Goal: Transaction & Acquisition: Purchase product/service

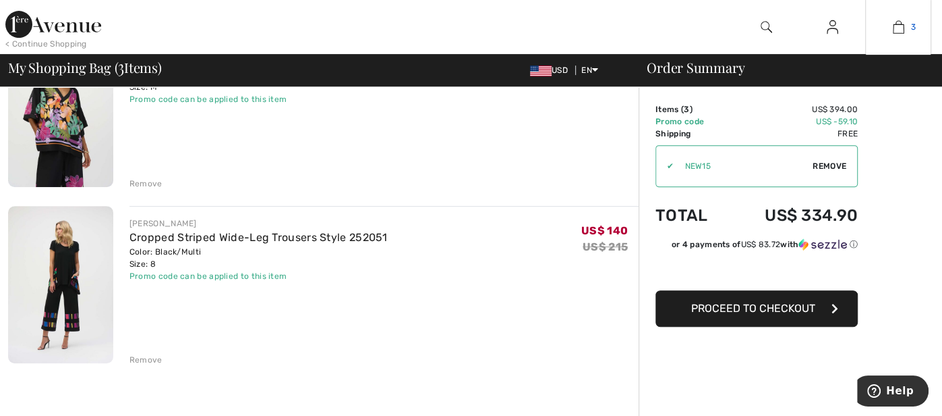
scroll to position [377, 0]
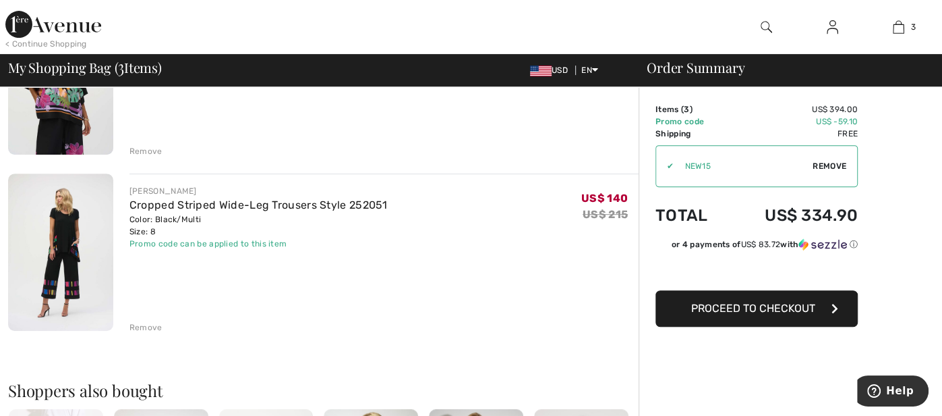
click at [152, 322] on div "Remove" at bounding box center [146, 327] width 33 height 12
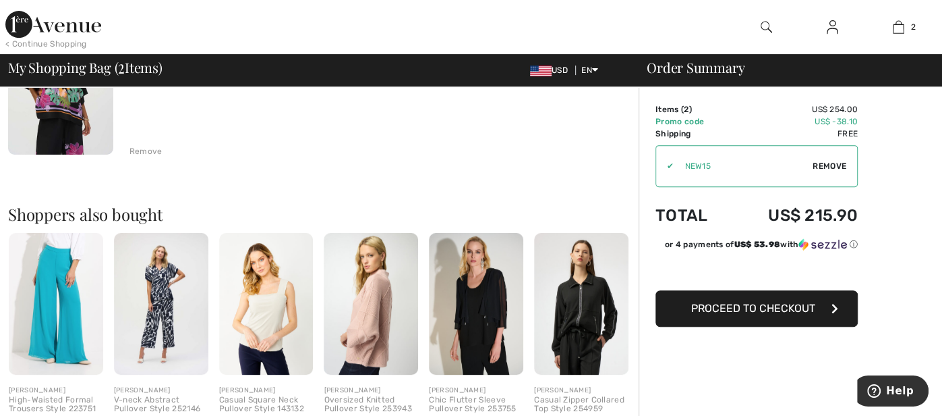
click at [152, 322] on img at bounding box center [161, 304] width 94 height 142
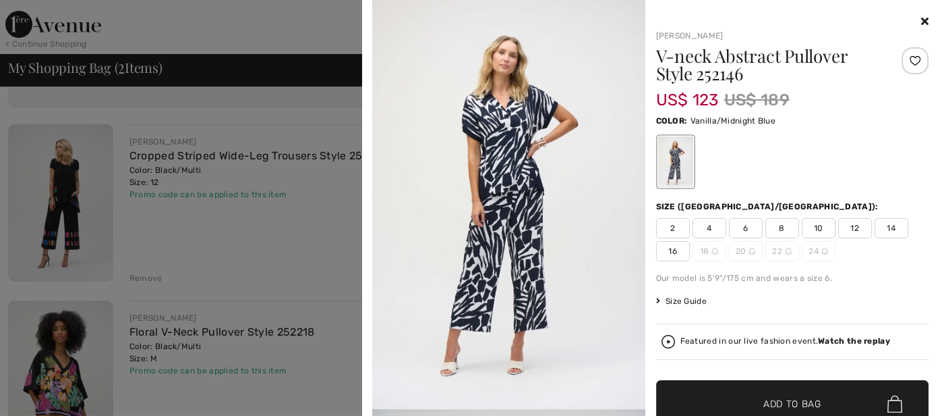
scroll to position [0, 0]
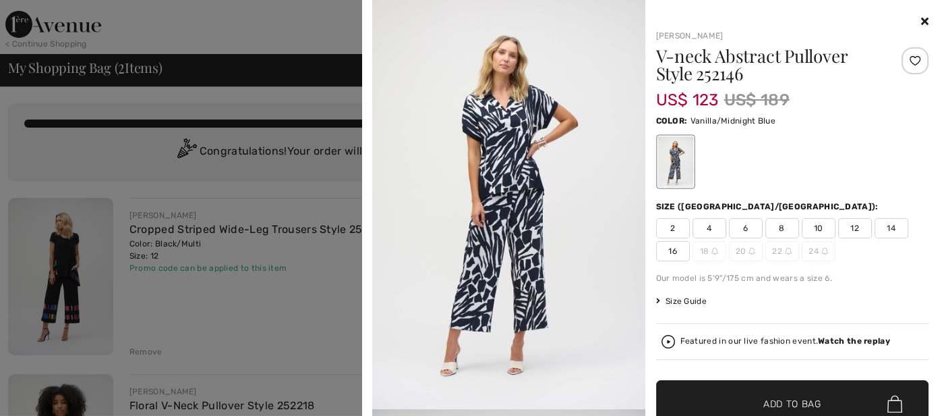
click at [189, 17] on div at bounding box center [471, 208] width 942 height 416
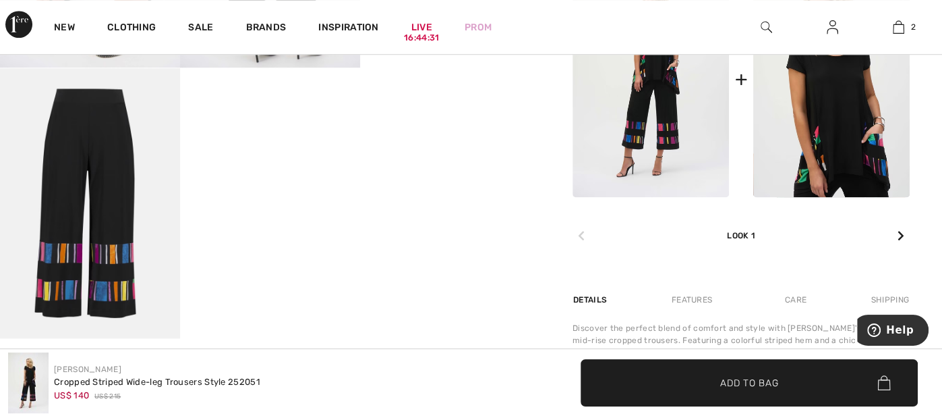
scroll to position [755, 0]
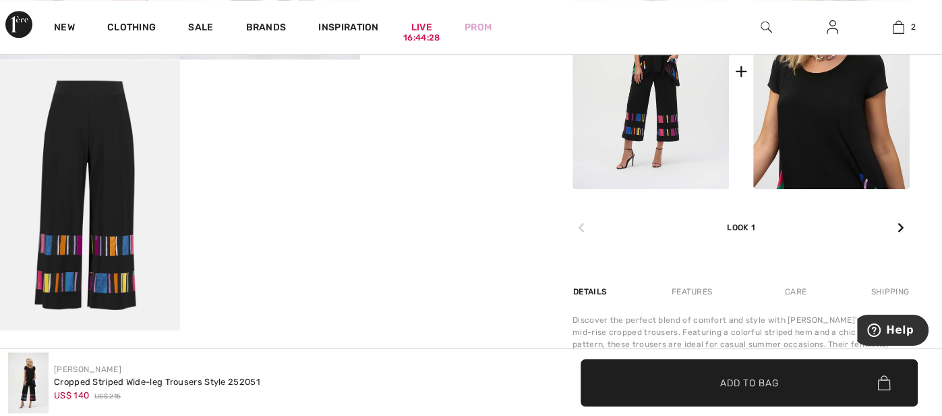
click at [766, 123] on img at bounding box center [832, 71] width 157 height 235
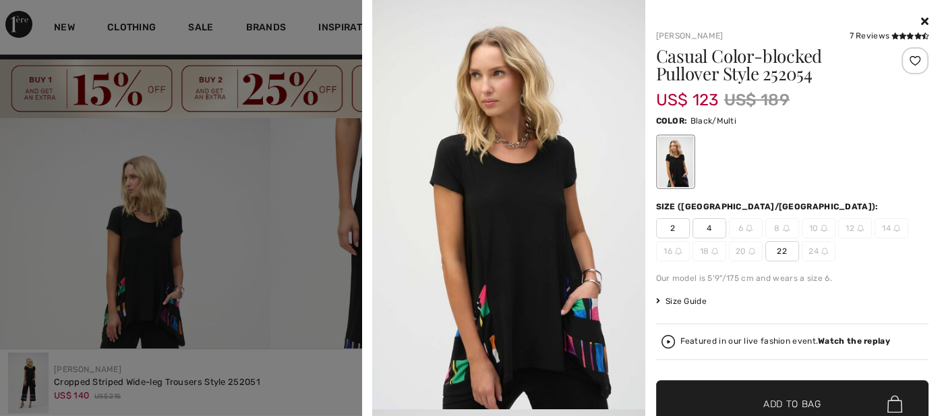
scroll to position [0, 0]
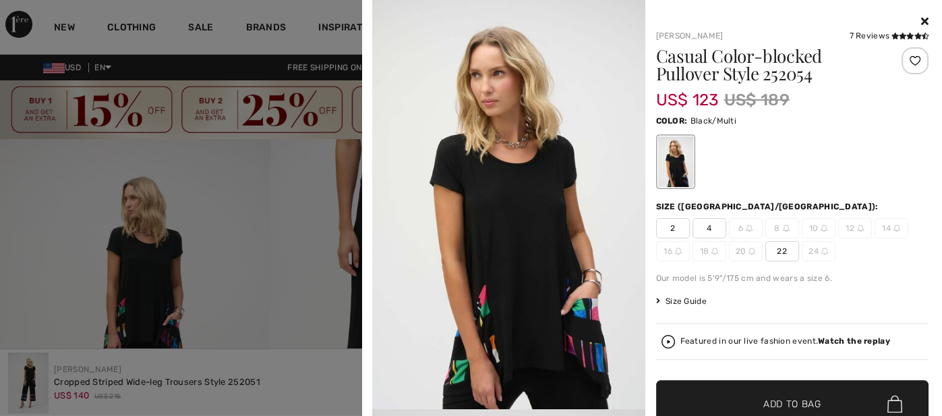
click at [927, 20] on icon at bounding box center [925, 21] width 7 height 11
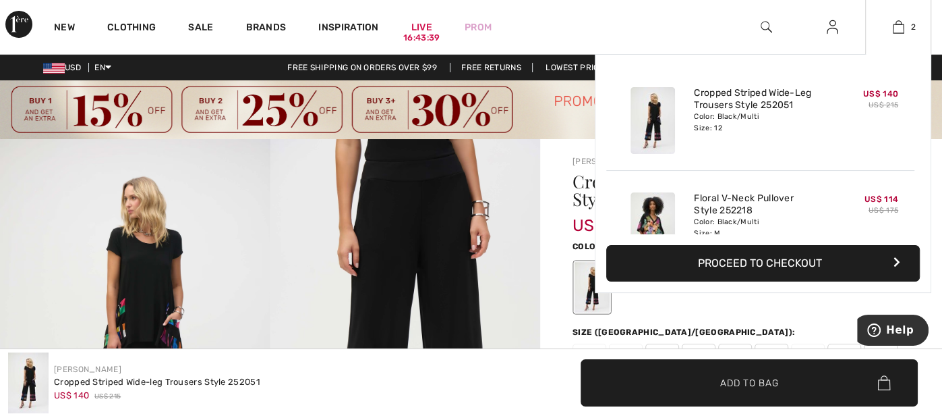
click at [657, 217] on img at bounding box center [653, 225] width 45 height 67
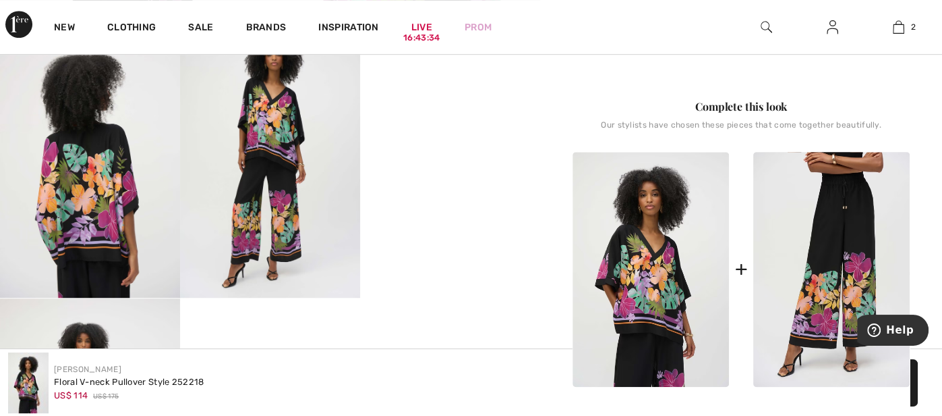
scroll to position [593, 0]
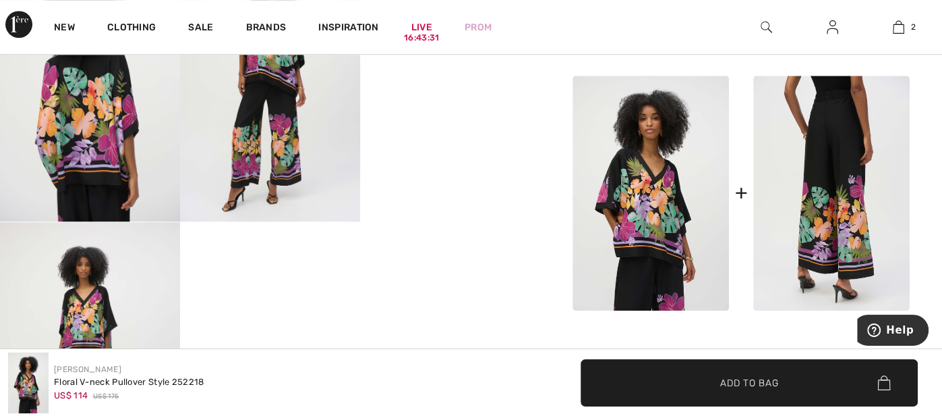
click at [821, 197] on img at bounding box center [832, 193] width 157 height 235
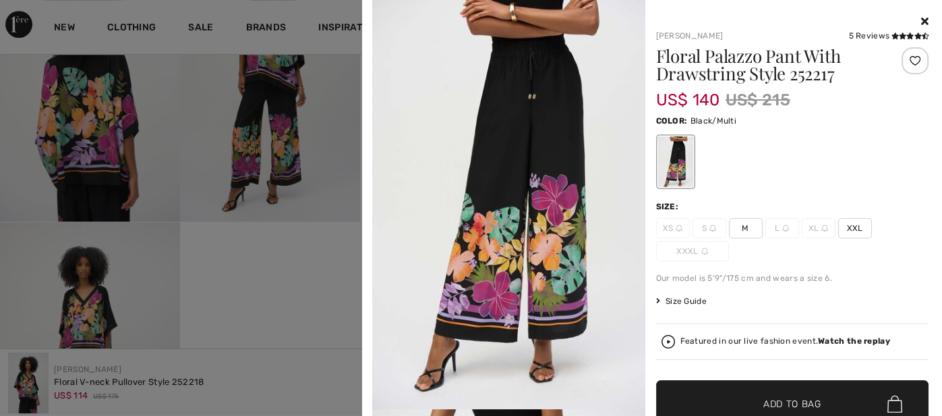
click at [682, 296] on span "Size Guide" at bounding box center [681, 301] width 51 height 12
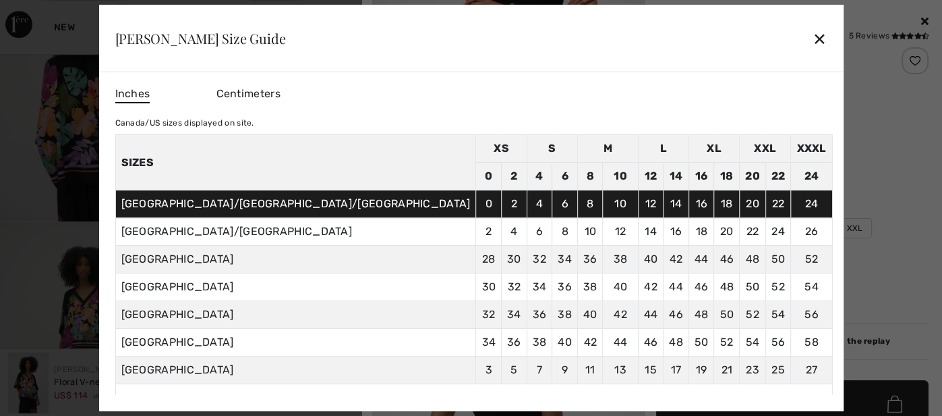
click at [638, 204] on td "12" at bounding box center [651, 204] width 26 height 28
click at [813, 36] on div "✕" at bounding box center [820, 38] width 14 height 28
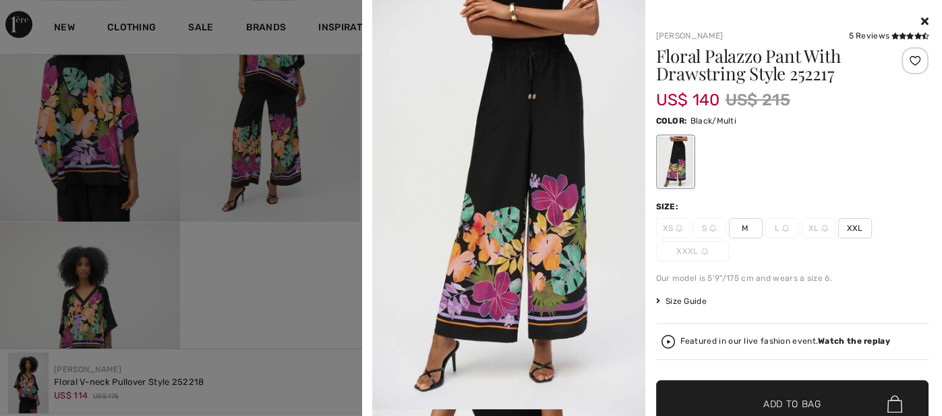
click at [739, 218] on span "M" at bounding box center [746, 228] width 34 height 20
click at [750, 405] on span "✔ Added to Bag" at bounding box center [772, 404] width 82 height 14
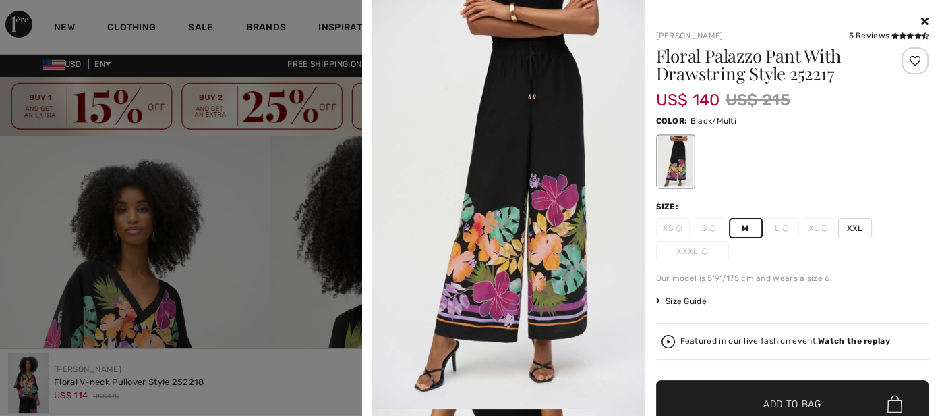
scroll to position [0, 0]
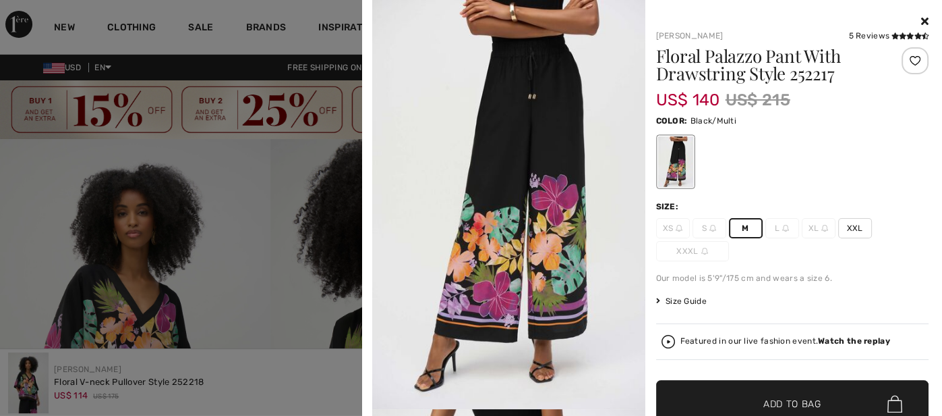
click at [926, 22] on icon at bounding box center [925, 21] width 7 height 11
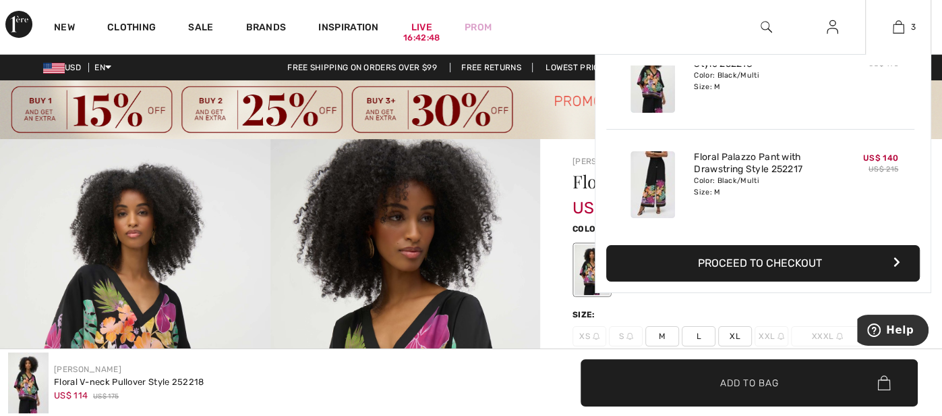
drag, startPoint x: 920, startPoint y: 144, endPoint x: 917, endPoint y: 92, distance: 52.1
click at [917, 92] on div "Added to Bag Joseph Ribkoff Cropped Striped Wide-leg Trousers Style 252051 US$ …" at bounding box center [763, 173] width 337 height 239
click at [901, 30] on img at bounding box center [898, 27] width 11 height 16
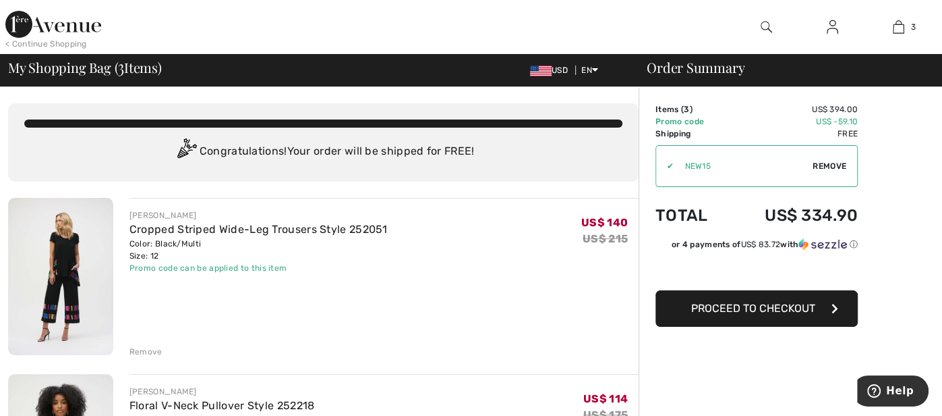
click at [138, 339] on div "[PERSON_NAME] Cropped Striped Wide-Leg Trousers Style 252051 Color: Black/Multi…" at bounding box center [384, 278] width 509 height 160
click at [142, 349] on div "Remove" at bounding box center [146, 351] width 33 height 12
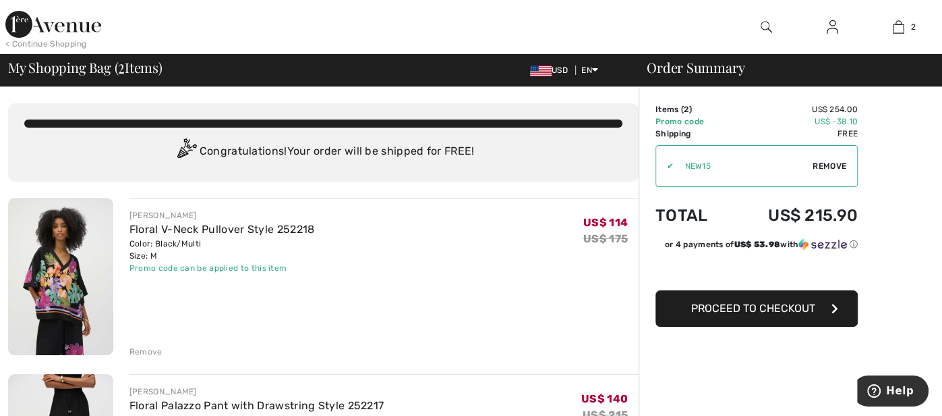
click at [367, 316] on div "[PERSON_NAME] Floral V-Neck Pullover Style 252218 Color: Black/Multi Size: M Fi…" at bounding box center [384, 278] width 509 height 160
click at [71, 260] on img at bounding box center [60, 276] width 105 height 157
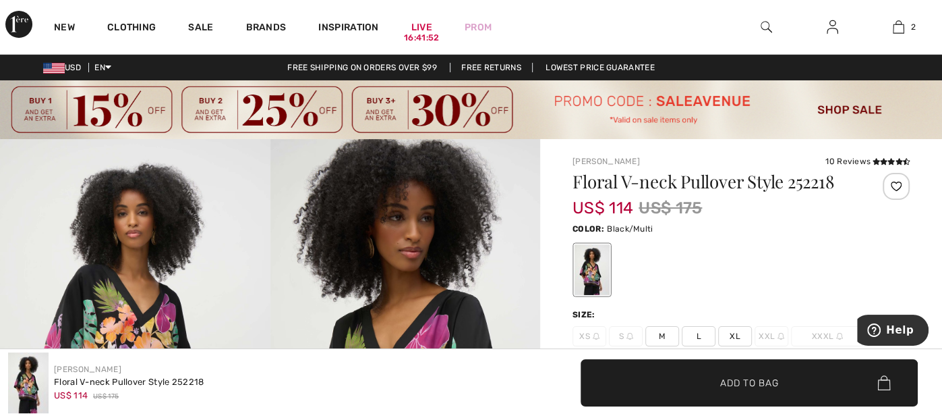
click at [664, 271] on div at bounding box center [741, 270] width 337 height 56
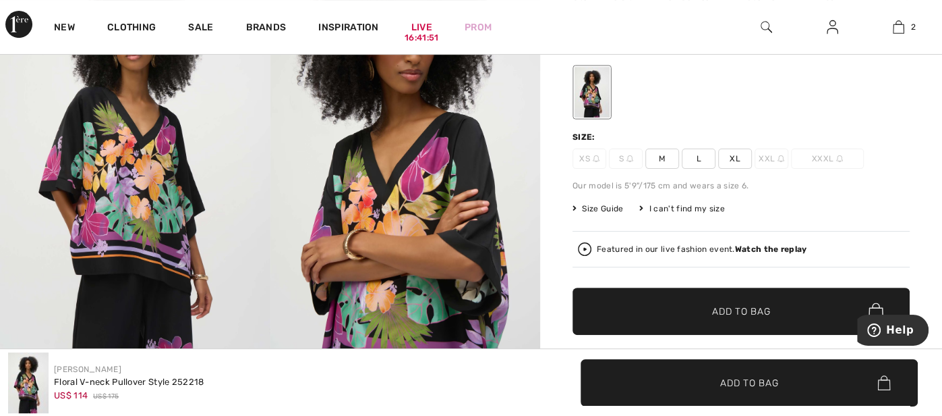
scroll to position [215, 0]
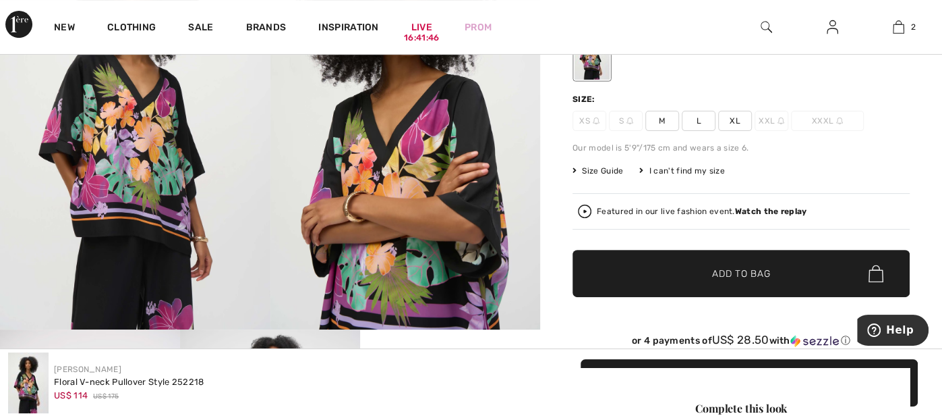
click at [600, 162] on div "Floral V-neck Pullover Style 252218 US$ 114 US$ 175 Color: Black/Multi Size: XS…" at bounding box center [741, 162] width 337 height 410
click at [602, 169] on span "Size Guide" at bounding box center [598, 171] width 51 height 12
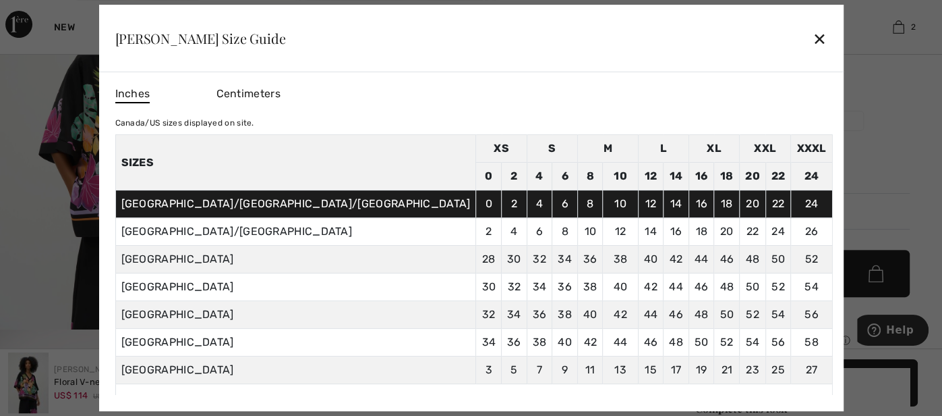
click at [813, 40] on div "✕" at bounding box center [820, 38] width 14 height 28
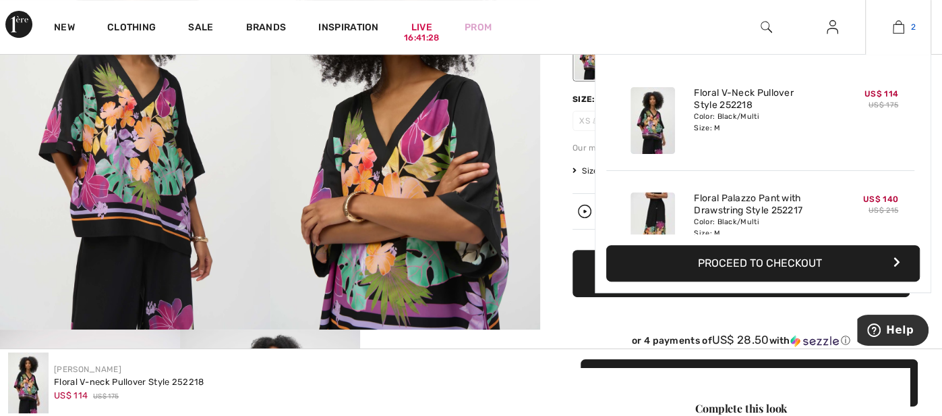
click at [900, 31] on img at bounding box center [898, 27] width 11 height 16
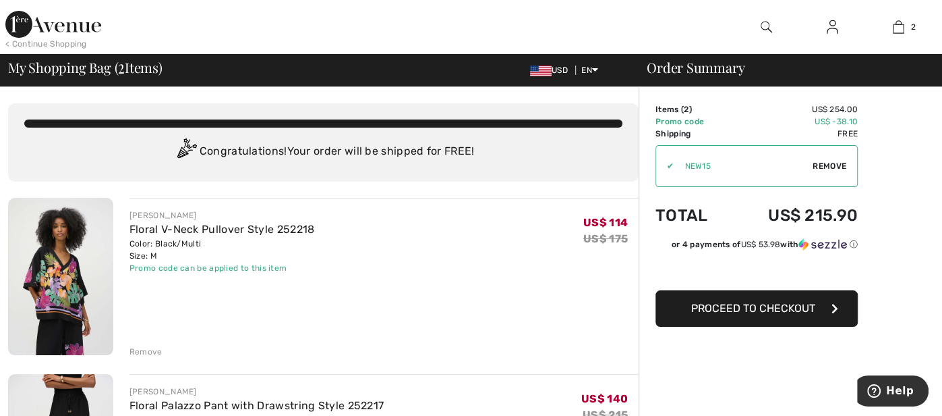
click at [740, 40] on div at bounding box center [767, 27] width 66 height 54
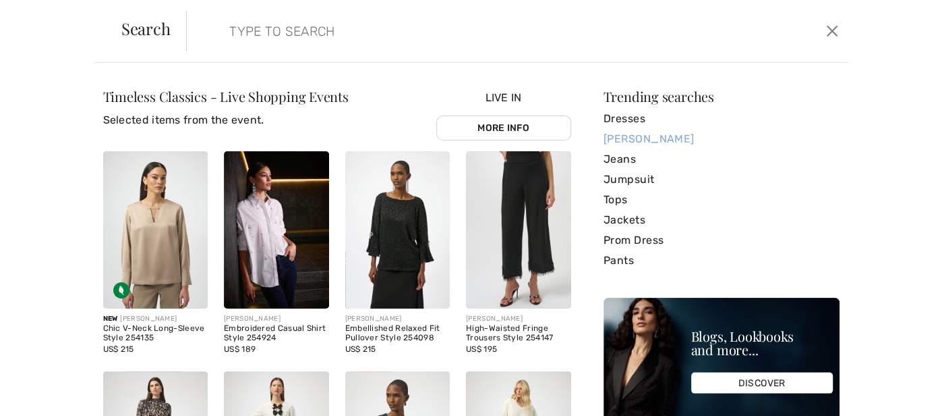
click at [632, 137] on link "[PERSON_NAME]" at bounding box center [722, 139] width 236 height 20
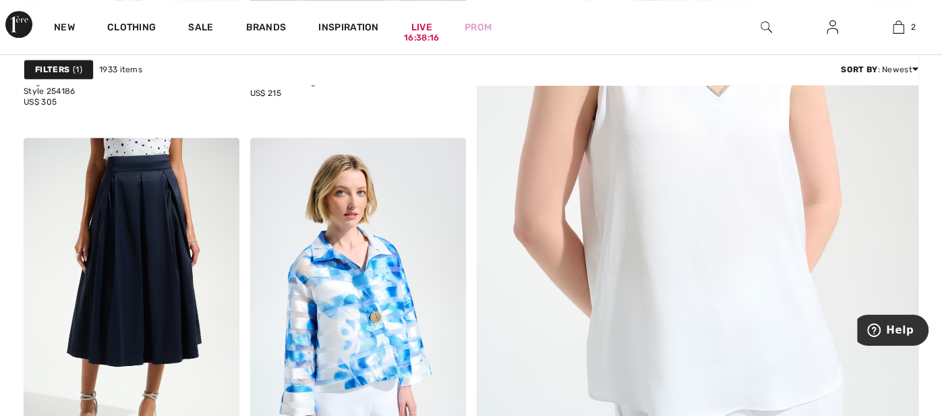
scroll to position [755, 0]
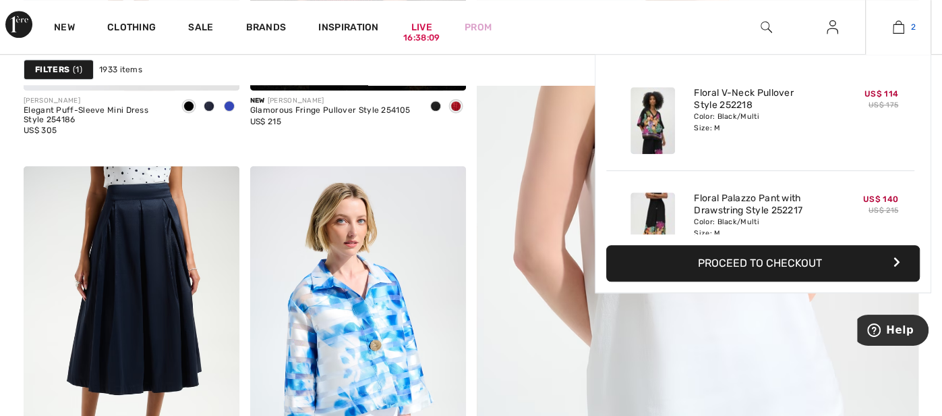
click at [903, 31] on img at bounding box center [898, 27] width 11 height 16
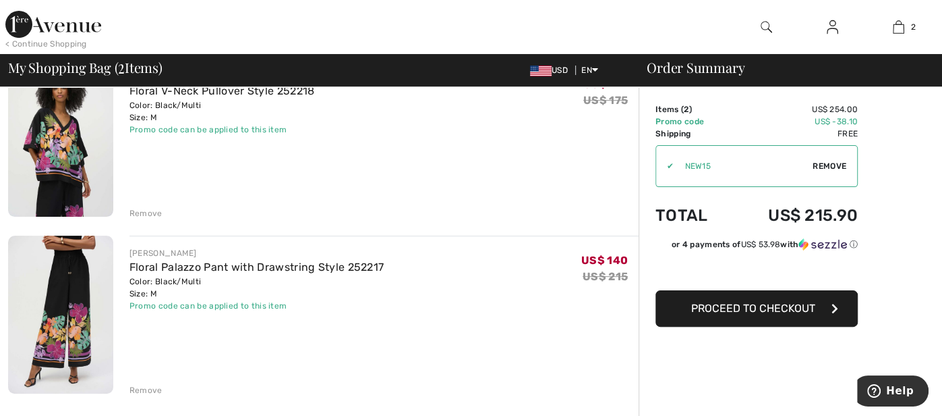
scroll to position [161, 0]
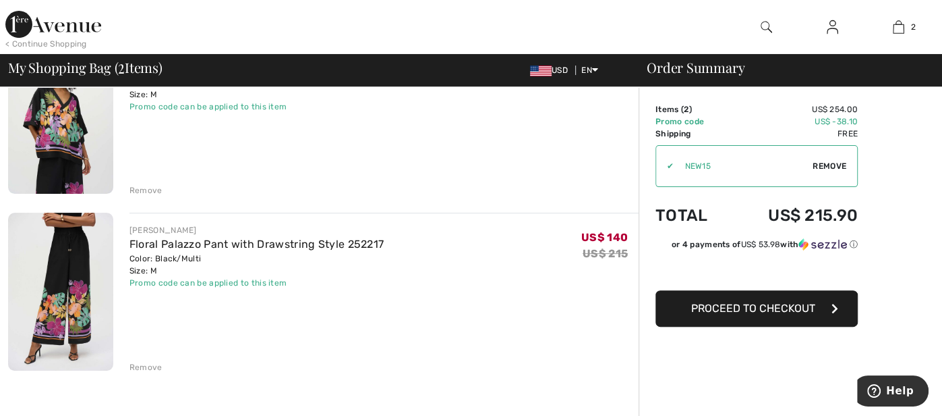
click at [118, 171] on div "JOSEPH RIBKOFF Floral V-Neck Pullover Style 252218 Color: Black/Multi Size: M F…" at bounding box center [376, 116] width 526 height 160
click at [880, 146] on div "Order Summary Details Items ( 2 ) US$ 254.00 Promo code US$ -38.10 Shipping Fre…" at bounding box center [791, 422] width 304 height 992
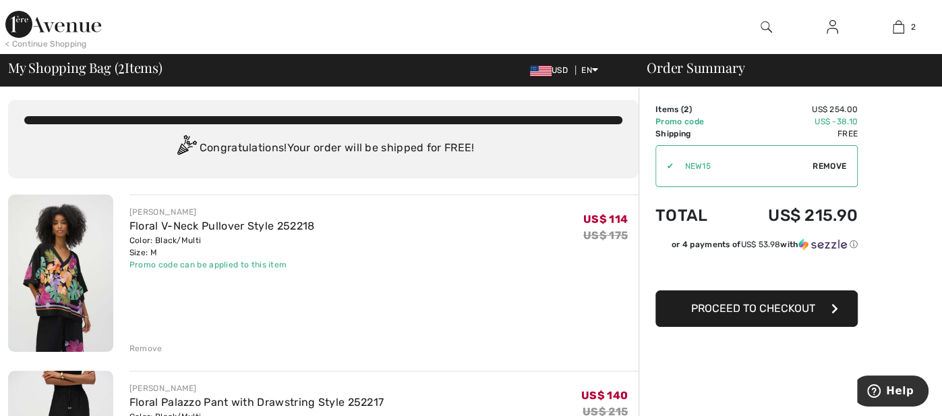
scroll to position [0, 0]
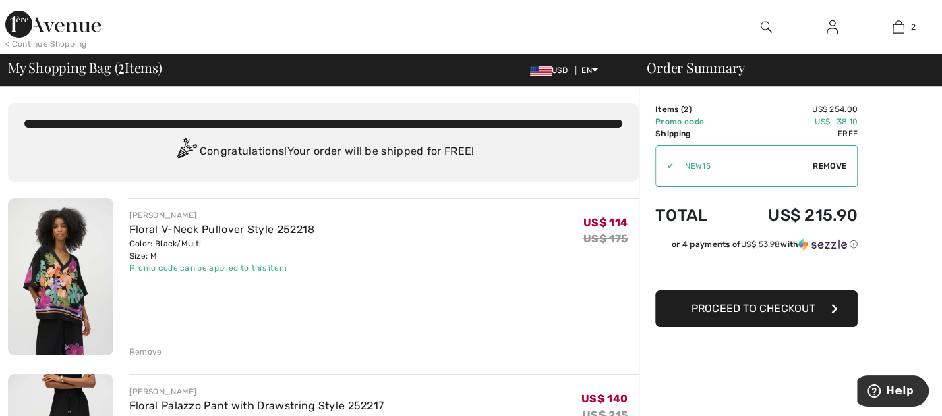
click at [60, 286] on img at bounding box center [60, 276] width 105 height 157
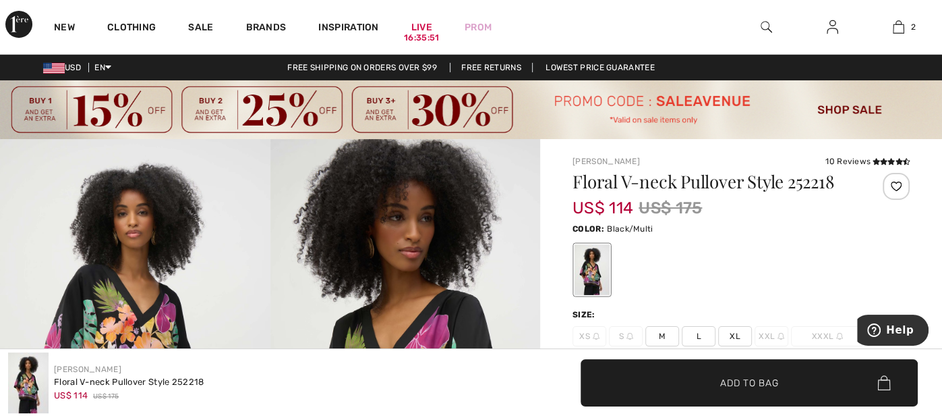
click at [830, 253] on div at bounding box center [741, 270] width 337 height 56
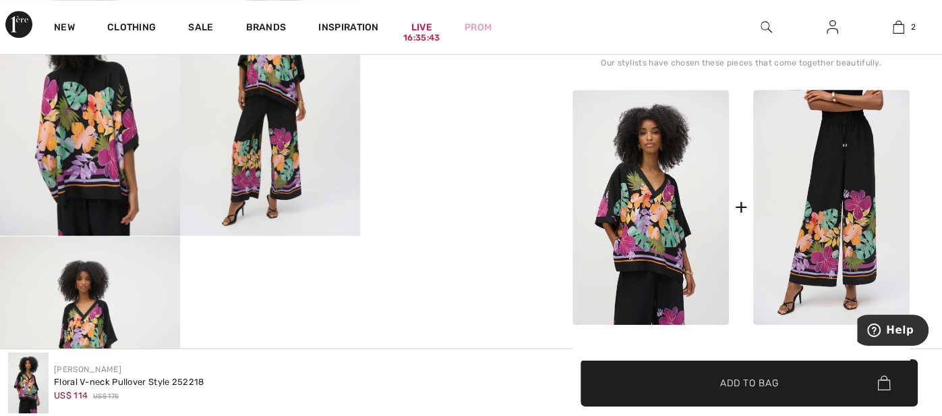
scroll to position [593, 0]
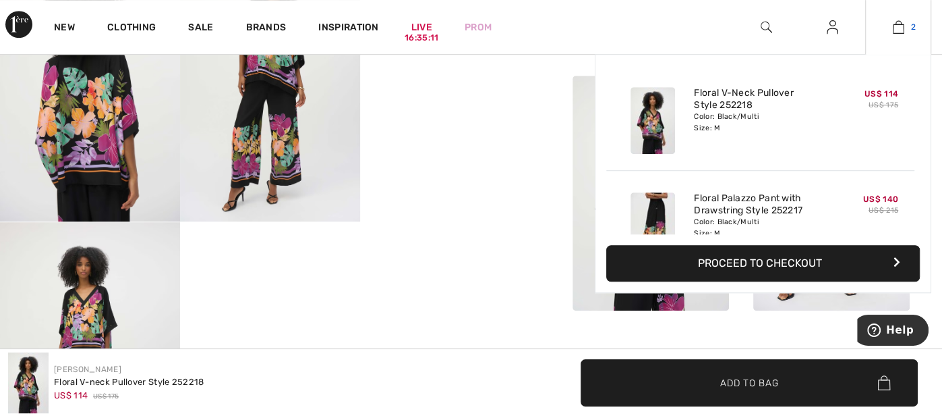
click at [897, 26] on img at bounding box center [898, 27] width 11 height 16
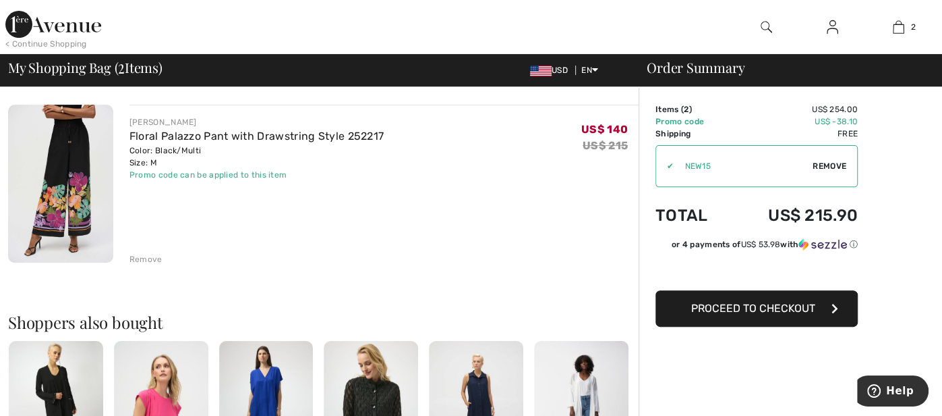
scroll to position [269, 0]
click at [140, 260] on div "Remove" at bounding box center [146, 259] width 33 height 12
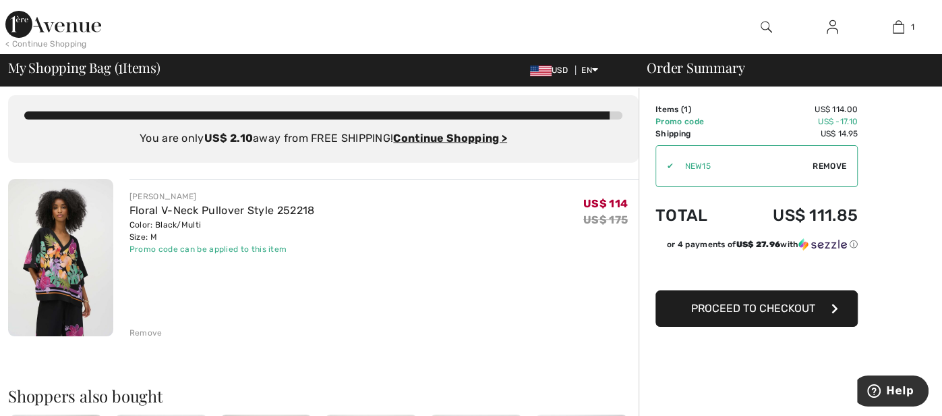
scroll to position [0, 0]
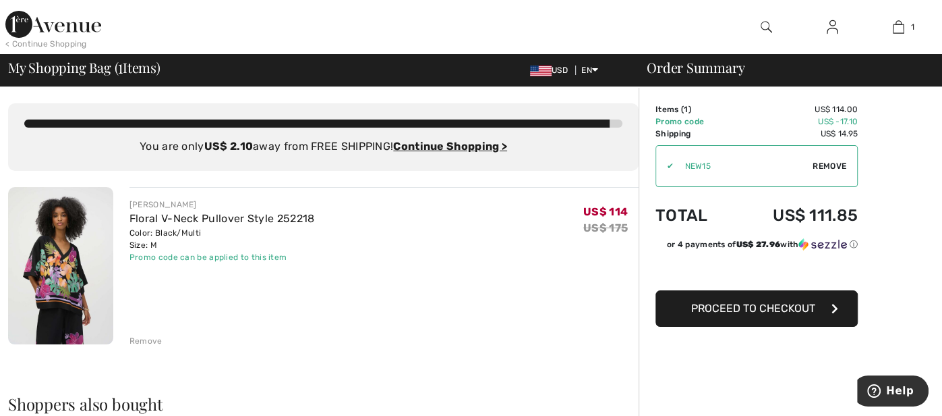
click at [46, 291] on img at bounding box center [60, 265] width 105 height 157
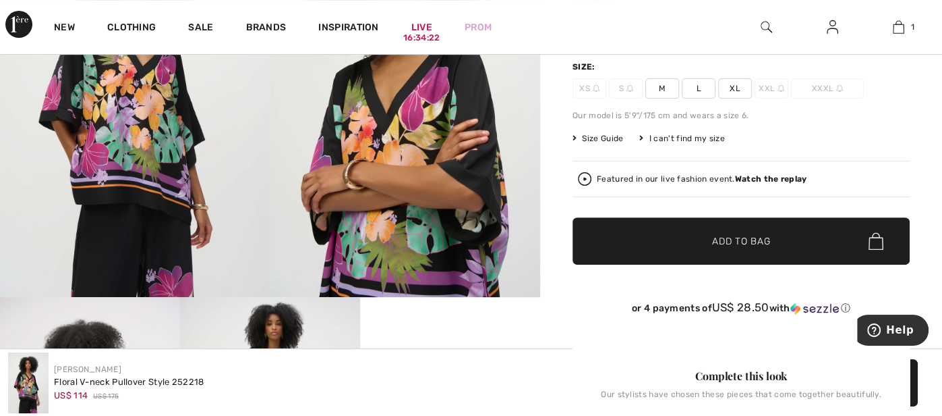
scroll to position [269, 0]
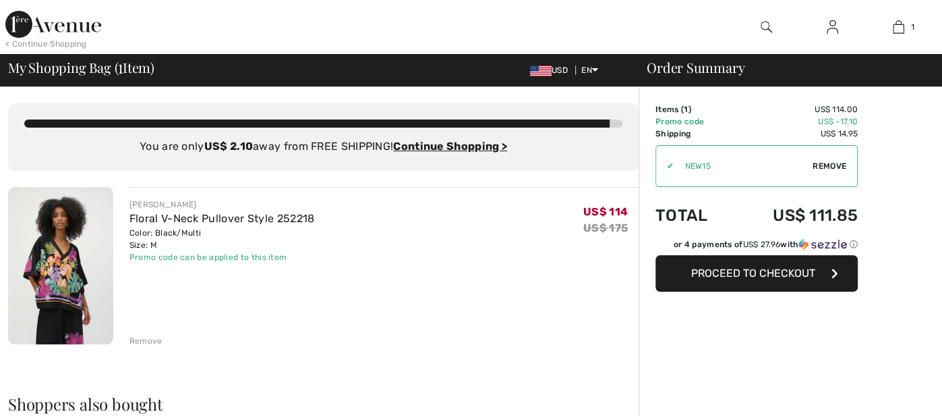
checkbox input "true"
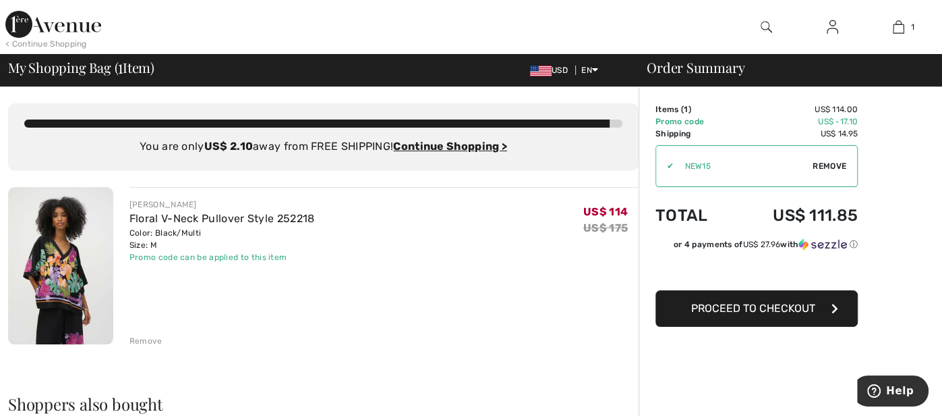
click at [761, 25] on img at bounding box center [766, 27] width 11 height 16
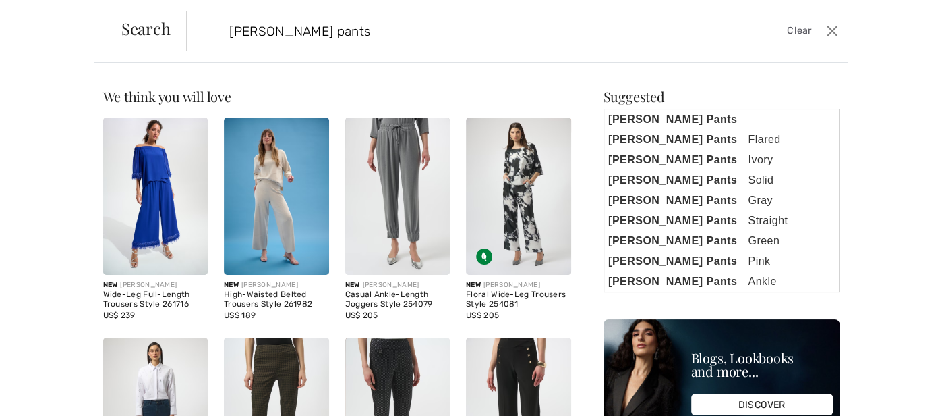
type input "joseph ribkoff pants"
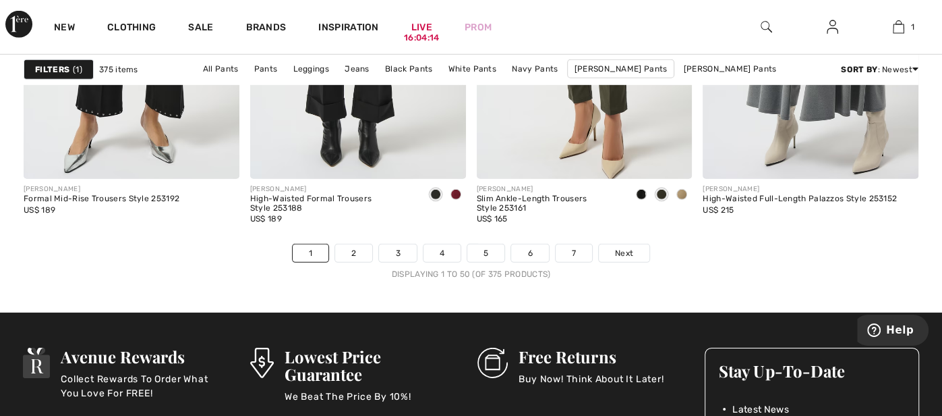
scroll to position [6151, 0]
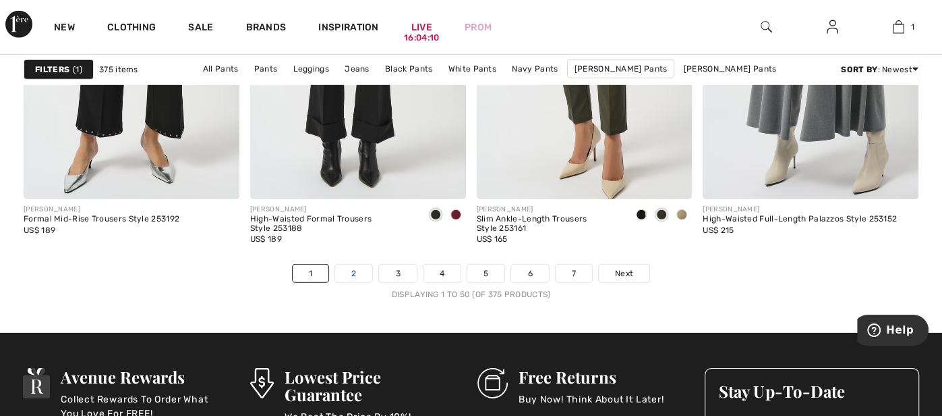
click at [359, 272] on link "2" at bounding box center [353, 273] width 37 height 18
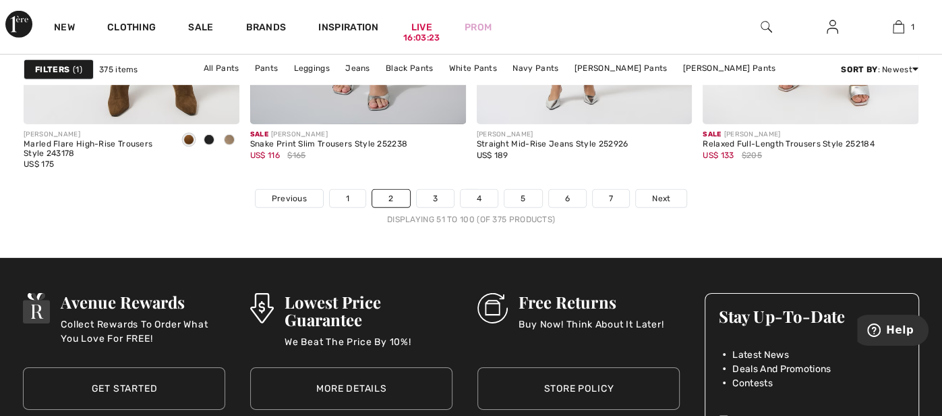
scroll to position [6178, 0]
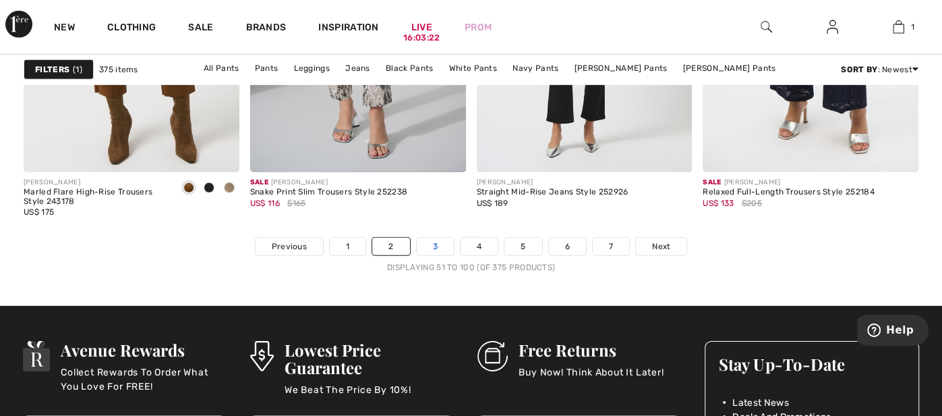
click at [439, 238] on link "3" at bounding box center [435, 246] width 37 height 18
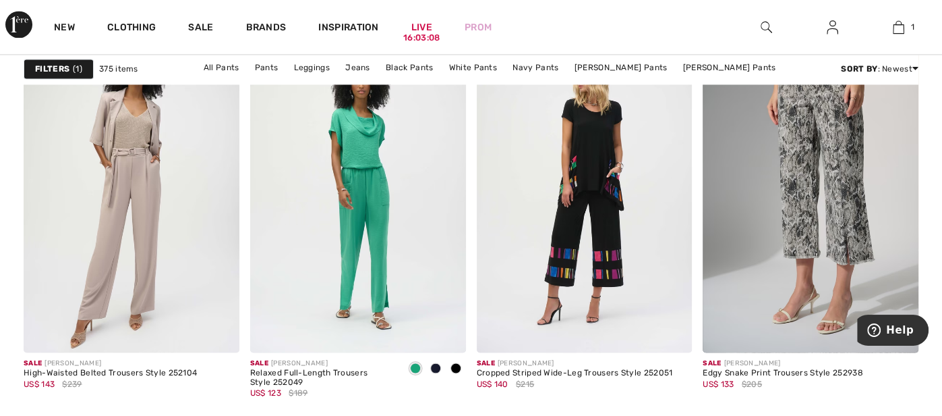
scroll to position [1430, 0]
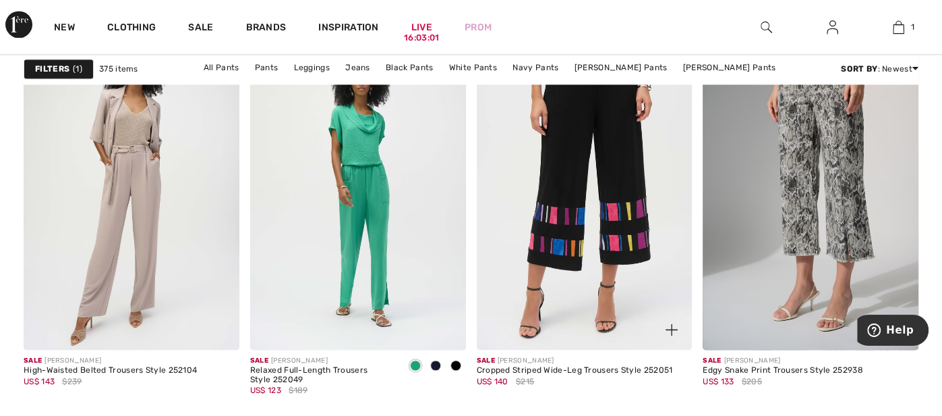
click at [591, 230] on img at bounding box center [585, 188] width 216 height 324
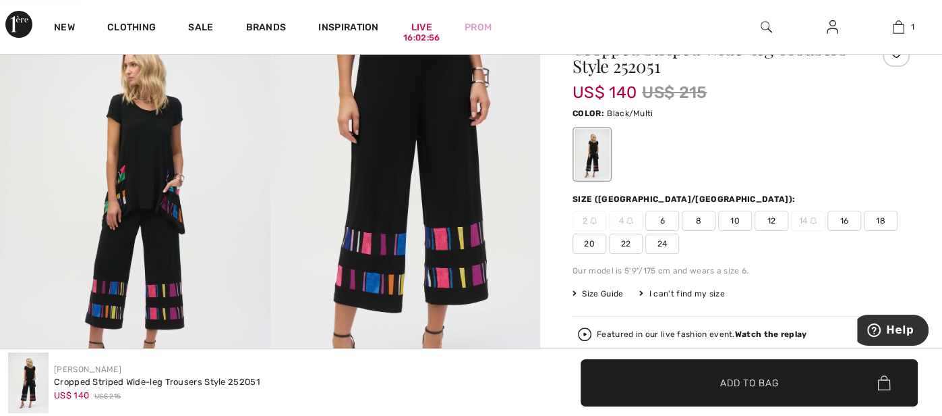
scroll to position [215, 0]
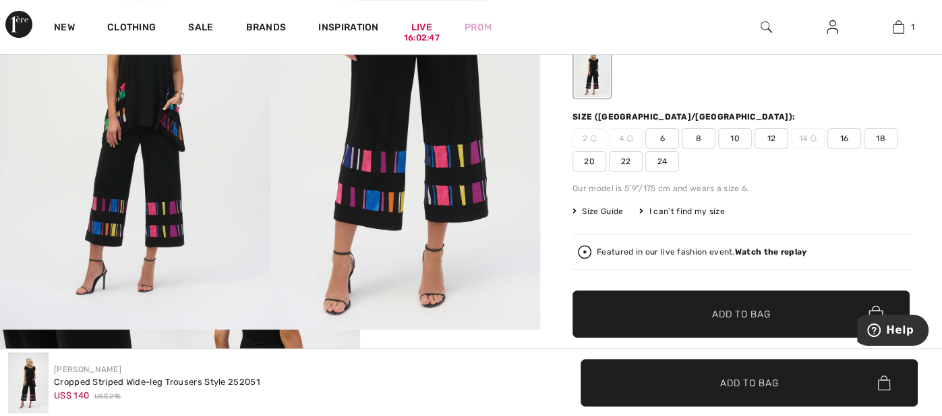
click at [600, 208] on span "Size Guide" at bounding box center [598, 211] width 51 height 12
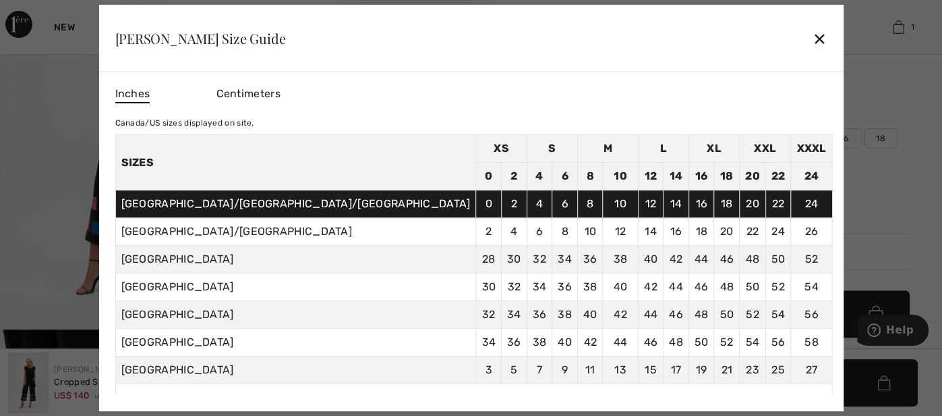
click at [813, 43] on div "✕" at bounding box center [820, 38] width 14 height 28
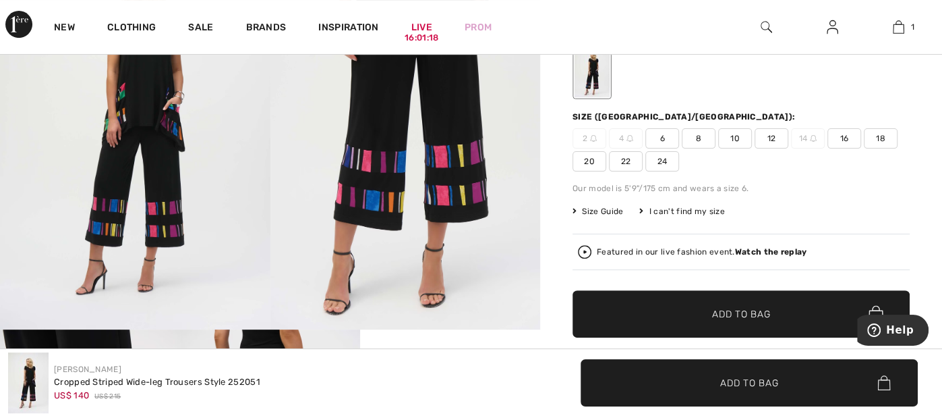
click at [765, 133] on span "12" at bounding box center [772, 138] width 34 height 20
click at [758, 308] on span "Add to Bag" at bounding box center [741, 314] width 58 height 14
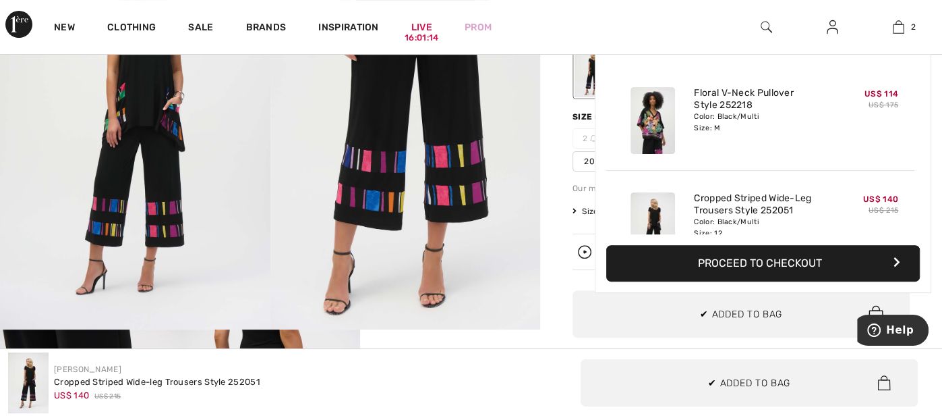
scroll to position [41, 0]
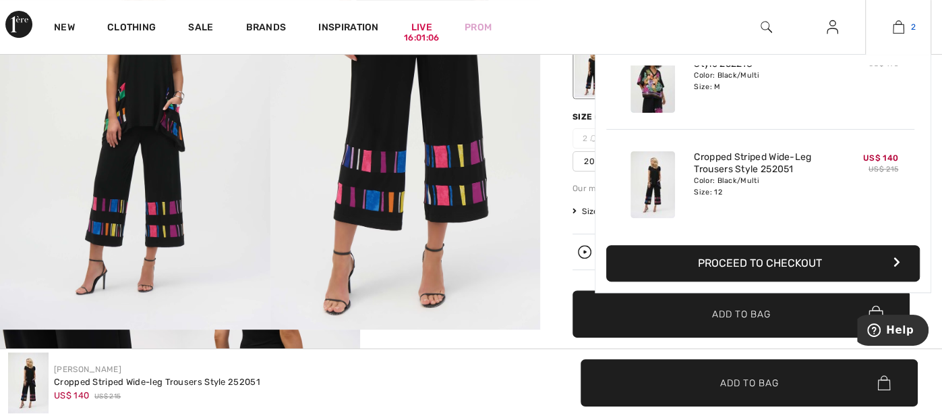
click at [897, 28] on img at bounding box center [898, 27] width 11 height 16
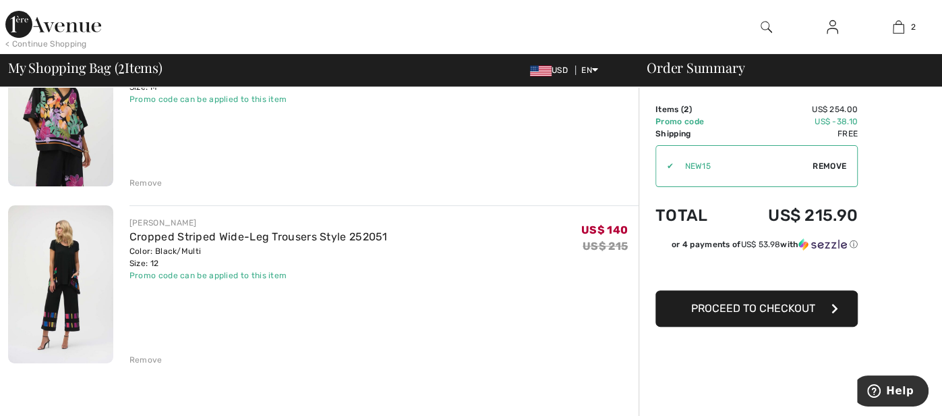
scroll to position [188, 0]
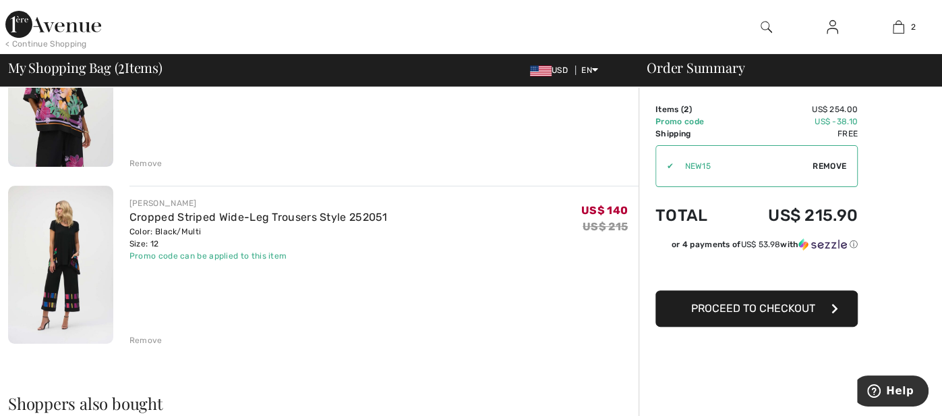
click at [143, 163] on div "Remove" at bounding box center [146, 163] width 33 height 12
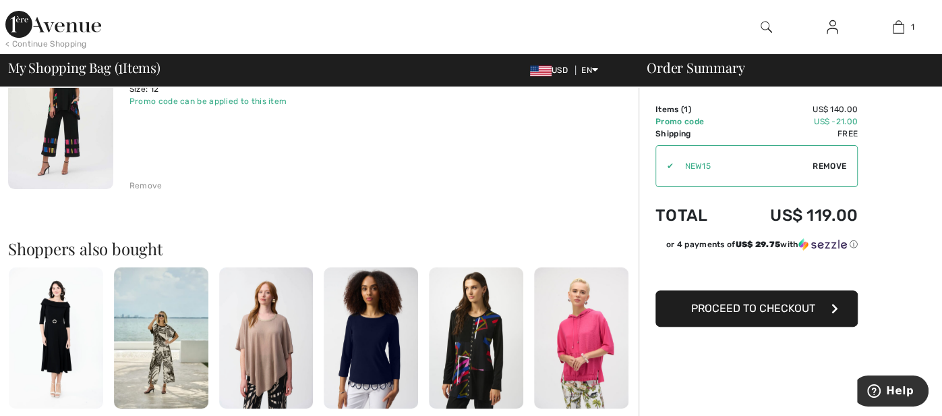
scroll to position [172, 0]
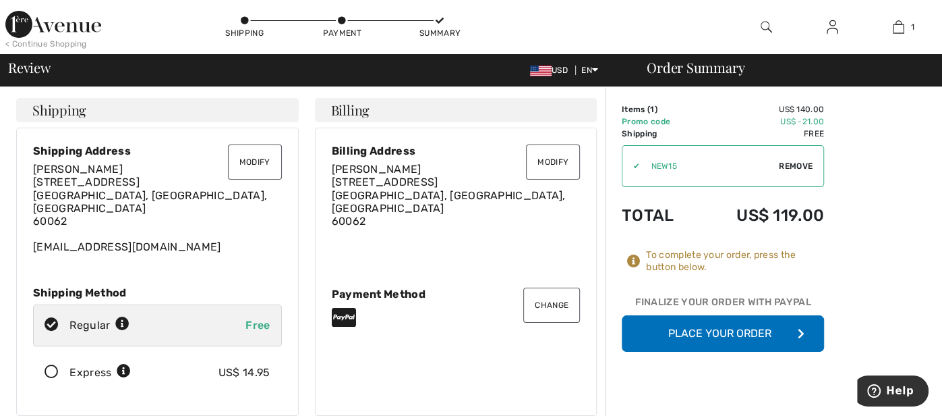
click at [719, 329] on button "Place Your Order" at bounding box center [723, 333] width 202 height 36
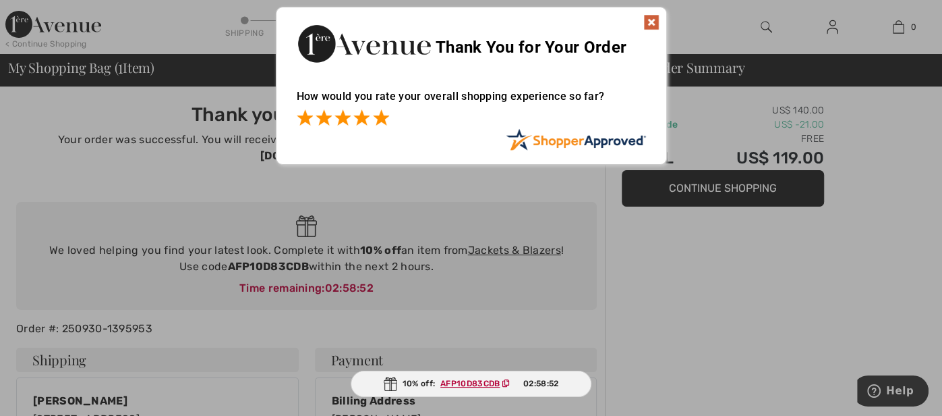
click at [386, 114] on span at bounding box center [381, 117] width 16 height 16
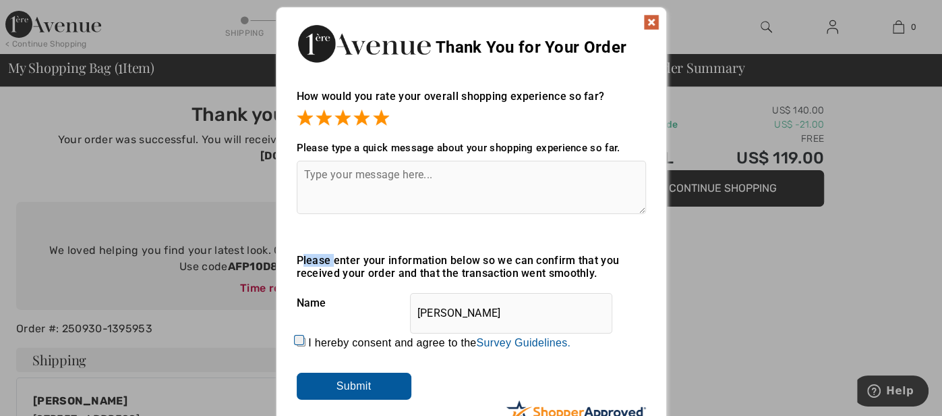
click at [744, 235] on div "Sorry! Something went wrong. Close Thank You for Your Order How would you rate …" at bounding box center [471, 221] width 942 height 443
click at [302, 174] on textarea at bounding box center [471, 187] width 349 height 53
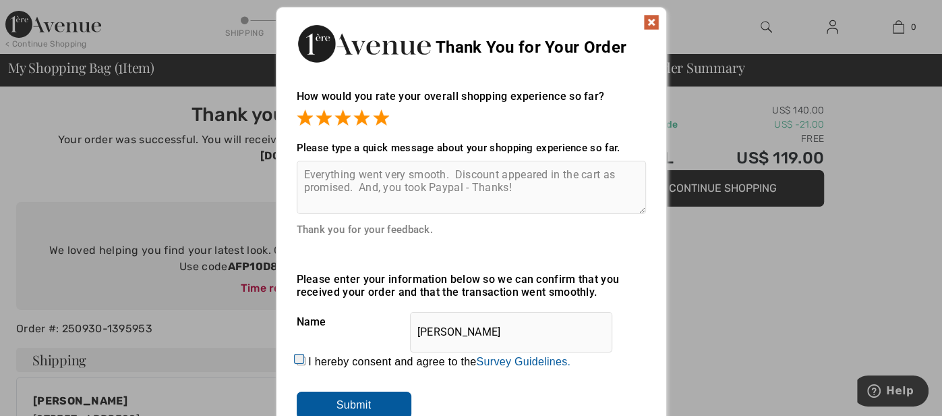
type textarea "Everything went very smooth. Discount appeared in the cart as promised. And, yo…"
click at [298, 356] on input "I hereby consent and agree to the By submitting a review, you grant permission …" at bounding box center [301, 360] width 9 height 9
checkbox input "true"
click at [349, 400] on input "Submit" at bounding box center [354, 404] width 115 height 27
